Goal: Information Seeking & Learning: Learn about a topic

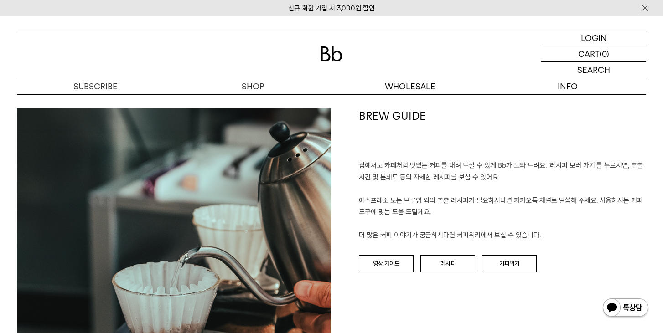
scroll to position [1048, 0]
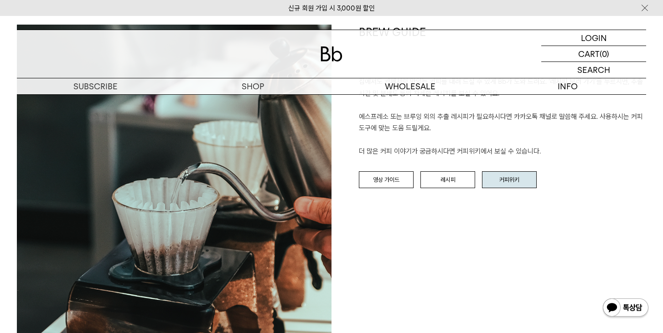
click at [502, 180] on link "커피위키" at bounding box center [509, 179] width 55 height 17
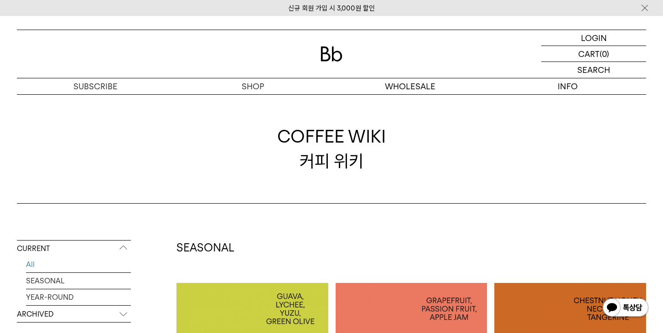
click at [77, 313] on p "ARCHIVED" at bounding box center [74, 314] width 114 height 16
click at [71, 282] on link "2025" at bounding box center [78, 281] width 105 height 16
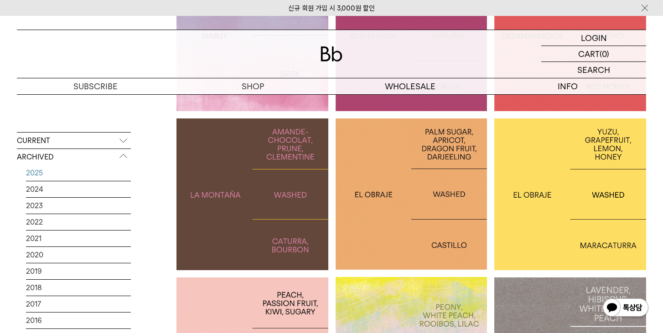
scroll to position [1276, 0]
click at [248, 177] on div at bounding box center [252, 195] width 152 height 152
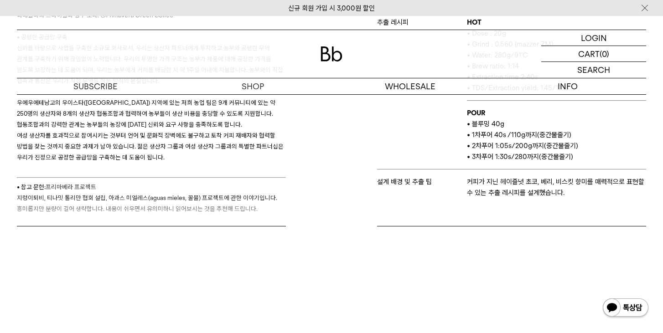
scroll to position [501, 0]
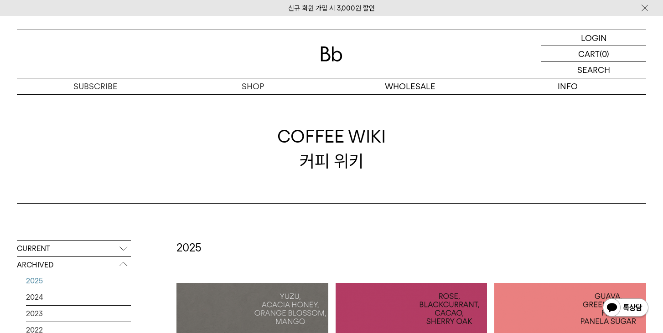
click at [48, 256] on p "CURRENT" at bounding box center [74, 249] width 114 height 16
click at [42, 277] on link "SEASONAL" at bounding box center [78, 281] width 105 height 16
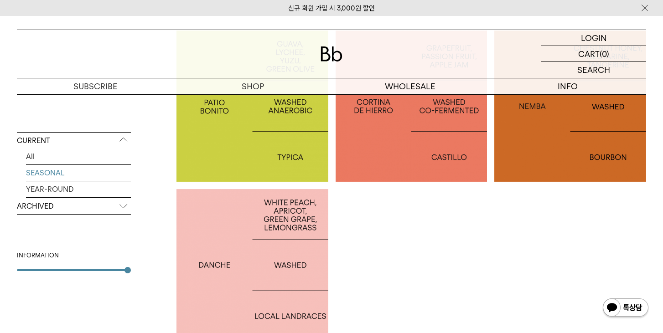
scroll to position [273, 0]
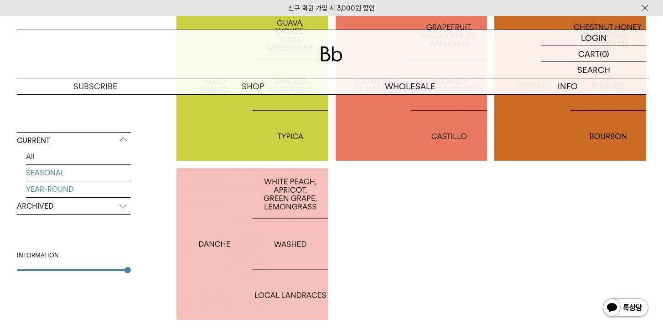
click at [75, 191] on link "YEAR-ROUND" at bounding box center [78, 189] width 105 height 16
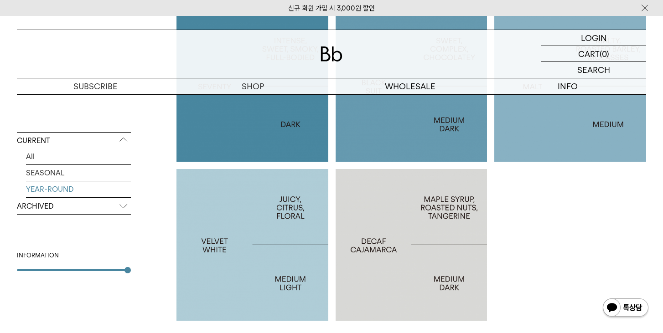
scroll to position [273, 0]
click at [415, 293] on div at bounding box center [411, 244] width 152 height 152
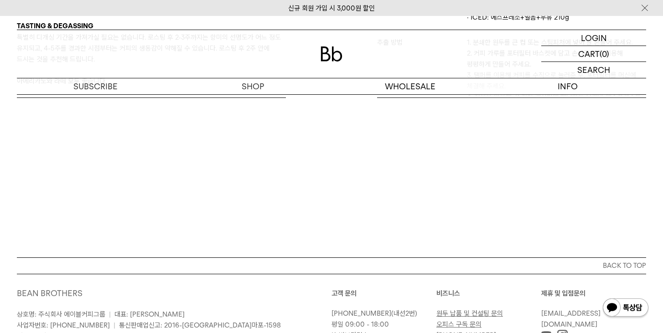
scroll to position [684, 0]
